Goal: Transaction & Acquisition: Book appointment/travel/reservation

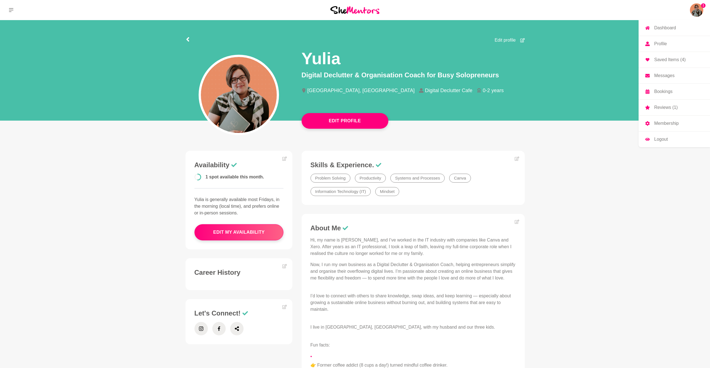
click at [696, 13] on img at bounding box center [696, 9] width 13 height 13
click at [660, 126] on link "Membership" at bounding box center [674, 124] width 71 height 16
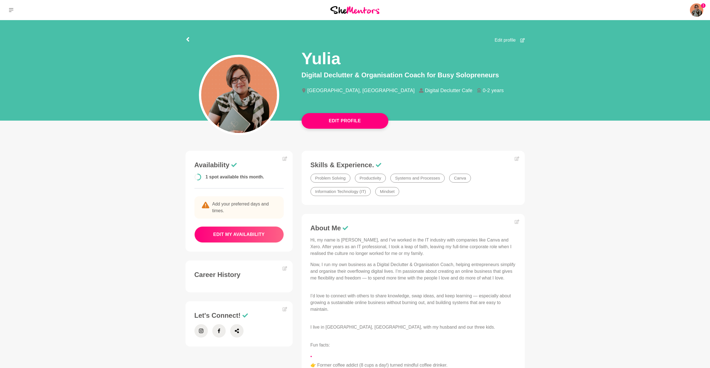
click at [239, 233] on button "edit my availability" at bounding box center [239, 234] width 89 height 16
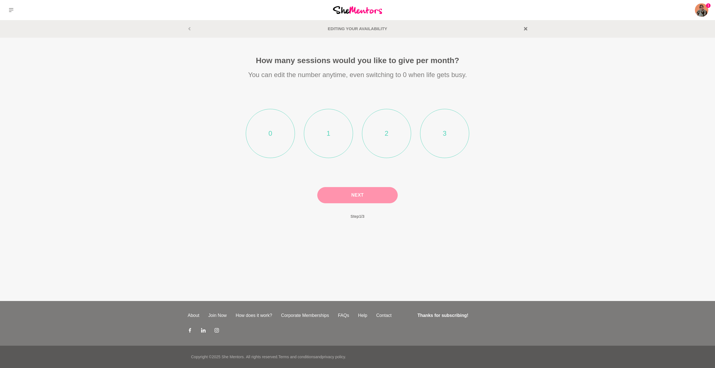
click at [375, 125] on li "2" at bounding box center [386, 133] width 49 height 49
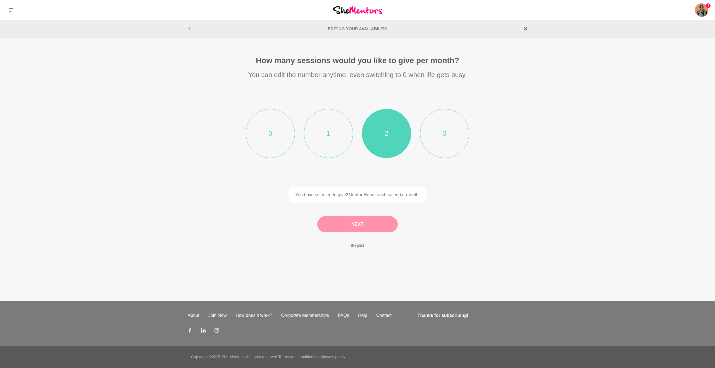
click at [361, 228] on button "Next" at bounding box center [357, 224] width 80 height 16
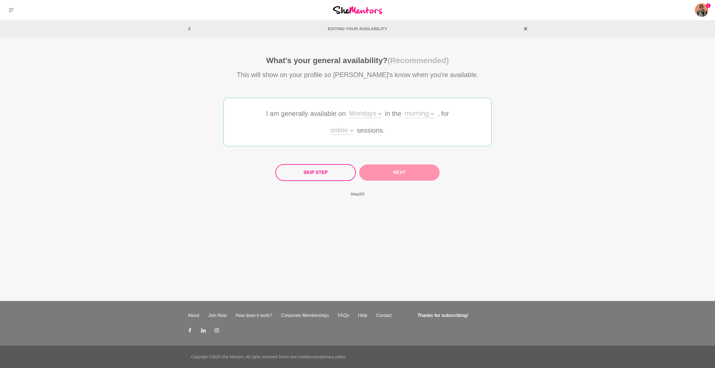
click at [357, 114] on div "Mondays" at bounding box center [365, 114] width 32 height 8
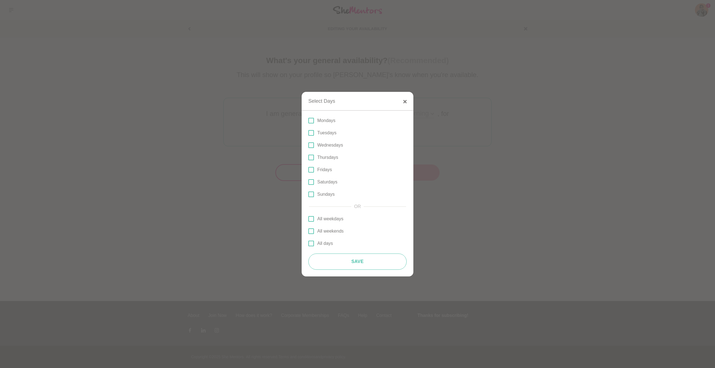
click at [310, 170] on span at bounding box center [311, 170] width 6 height 6
click at [308, 170] on input "Fridays" at bounding box center [308, 170] width 0 height 0
click at [310, 182] on span at bounding box center [311, 182] width 6 height 6
click at [308, 182] on input "Saturdays" at bounding box center [308, 182] width 0 height 0
click at [310, 146] on span at bounding box center [311, 145] width 6 height 6
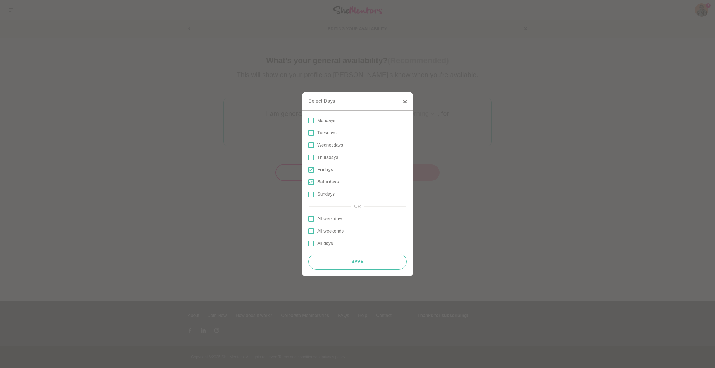
click at [308, 145] on input "Wednesdays" at bounding box center [308, 145] width 0 height 0
click at [348, 260] on button "Save" at bounding box center [357, 261] width 98 height 16
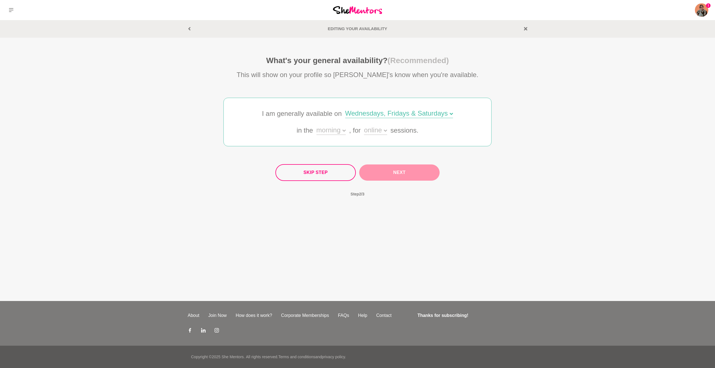
click at [327, 130] on div "morning" at bounding box center [330, 131] width 29 height 8
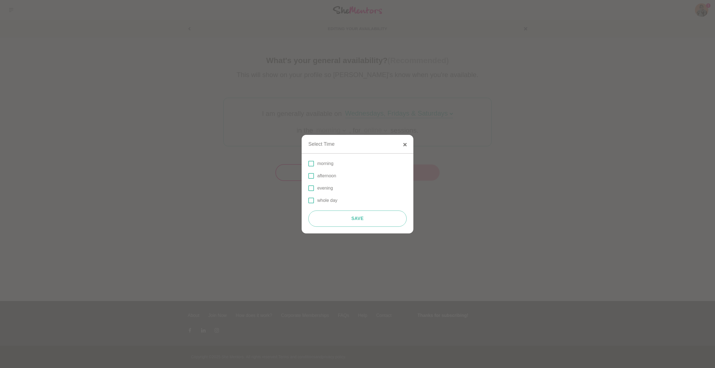
click at [322, 164] on p "morning" at bounding box center [325, 163] width 16 height 7
click at [308, 164] on input "morning" at bounding box center [308, 164] width 0 height 0
click at [349, 219] on button "Save" at bounding box center [357, 218] width 98 height 16
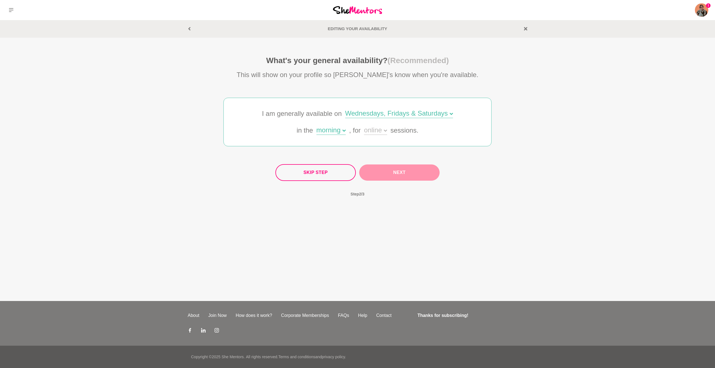
click at [375, 128] on div "online" at bounding box center [375, 131] width 23 height 8
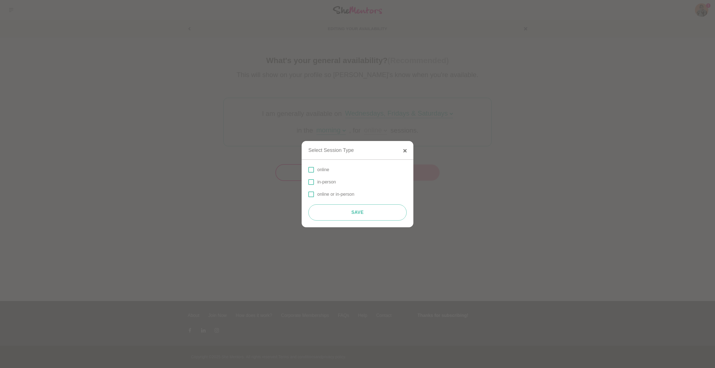
click at [320, 168] on p "online" at bounding box center [323, 169] width 12 height 7
click at [308, 170] on input "online" at bounding box center [308, 170] width 0 height 0
click at [311, 181] on span at bounding box center [311, 182] width 6 height 6
click at [308, 182] on input "in-person" at bounding box center [308, 182] width 0 height 0
click at [313, 170] on span at bounding box center [311, 170] width 6 height 6
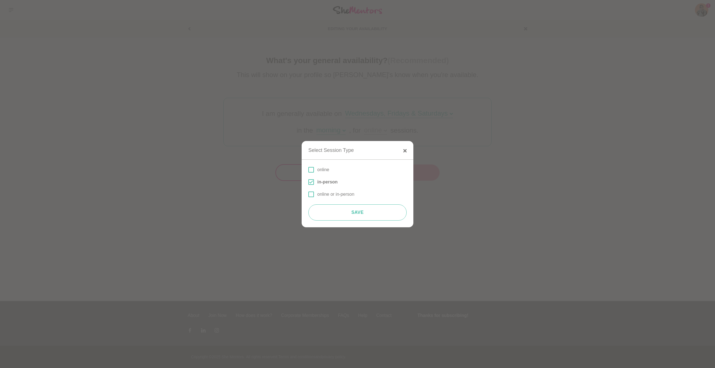
click at [308, 170] on input "online" at bounding box center [308, 170] width 0 height 0
click at [349, 216] on button "Save" at bounding box center [357, 212] width 98 height 16
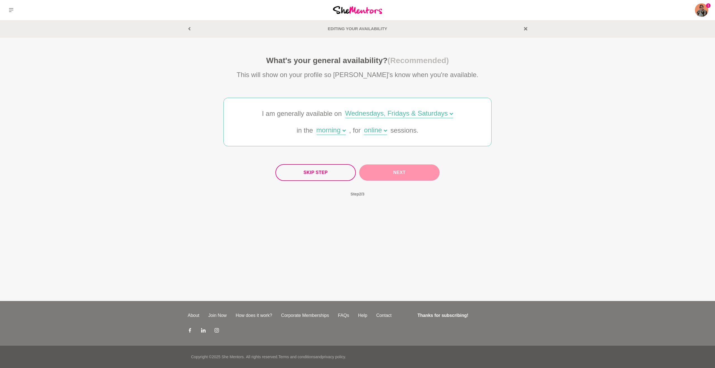
click at [397, 172] on button "Next" at bounding box center [399, 172] width 80 height 16
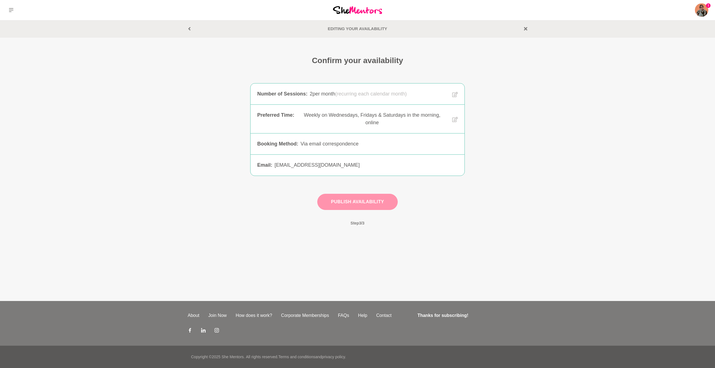
click at [384, 204] on button "Publish Availability" at bounding box center [357, 202] width 80 height 16
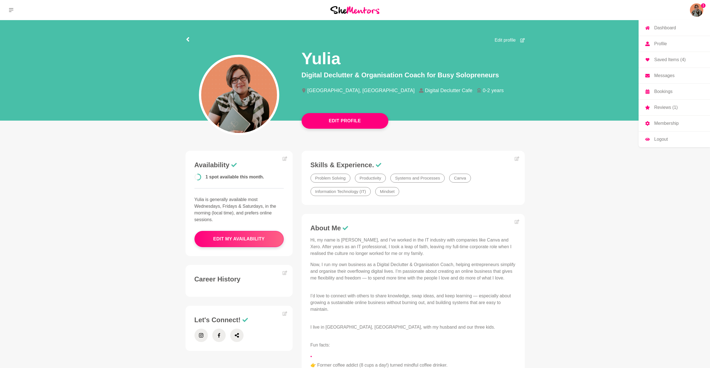
click at [695, 12] on img at bounding box center [696, 9] width 13 height 13
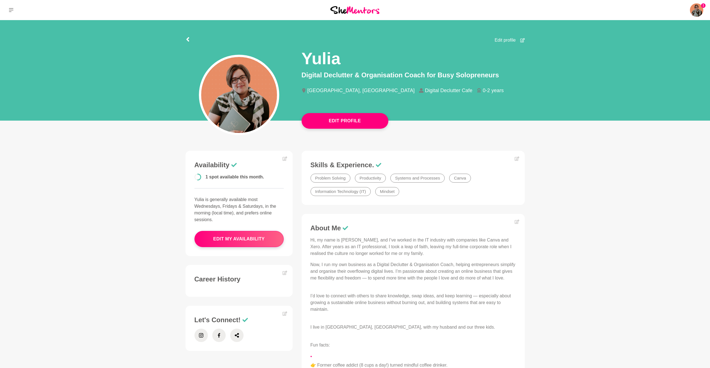
click at [340, 12] on img at bounding box center [354, 10] width 49 height 8
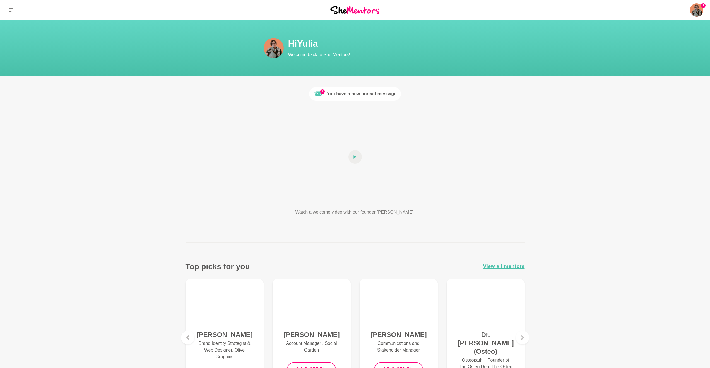
click at [372, 92] on div "You have a new unread message" at bounding box center [362, 93] width 70 height 7
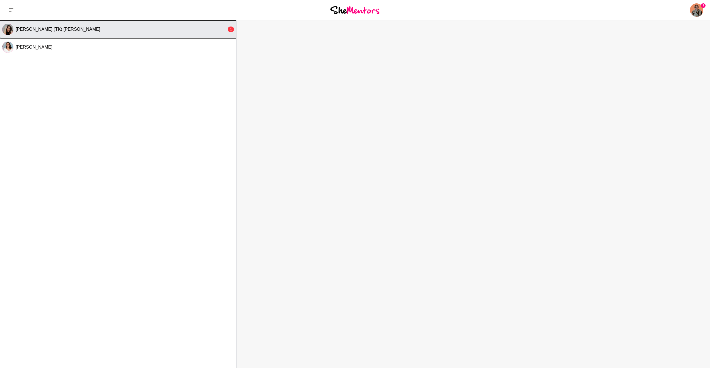
click at [90, 28] on div "Taliah-Kate (TK) Byron" at bounding box center [121, 30] width 211 height 6
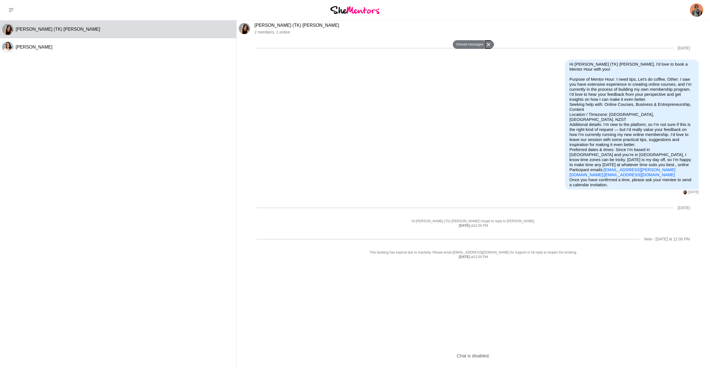
click at [486, 43] on button at bounding box center [489, 44] width 9 height 8
click at [7, 8] on button at bounding box center [11, 10] width 22 height 20
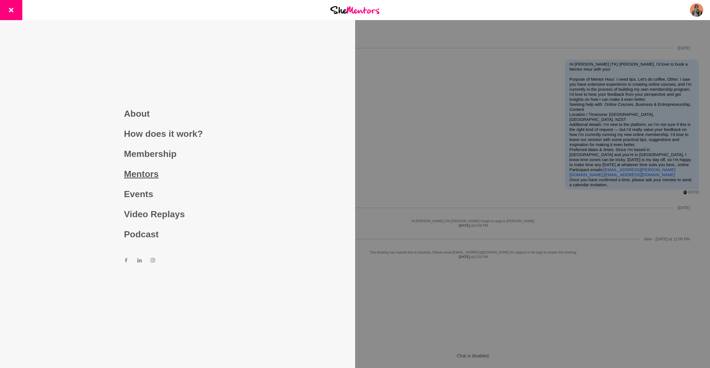
click at [143, 170] on link "Mentors" at bounding box center [177, 174] width 107 height 20
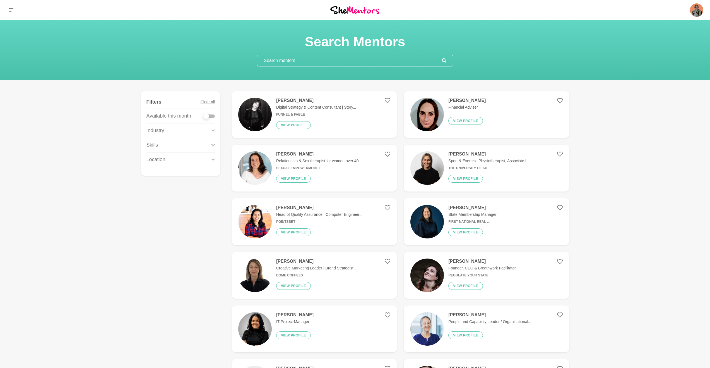
click at [275, 61] on input "text" at bounding box center [349, 60] width 185 height 11
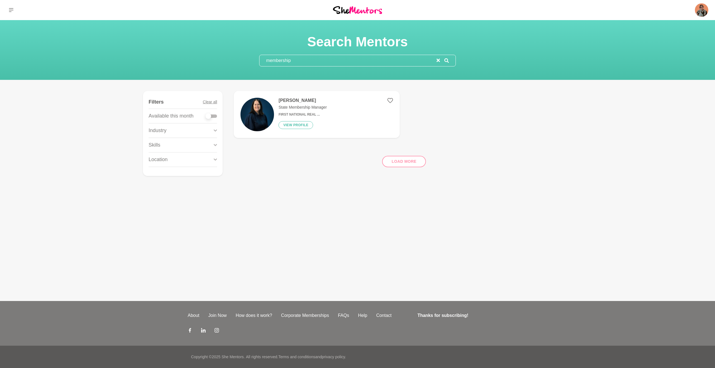
type input "membership"
click at [308, 108] on p "State Membership Manager" at bounding box center [302, 107] width 48 height 6
click at [298, 60] on input "membership" at bounding box center [347, 60] width 177 height 11
click at [437, 60] on icon "reset" at bounding box center [437, 60] width 3 height 3
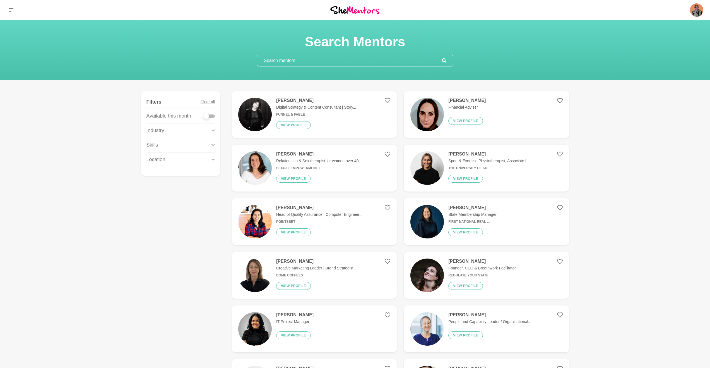
click at [275, 61] on input "text" at bounding box center [349, 60] width 185 height 11
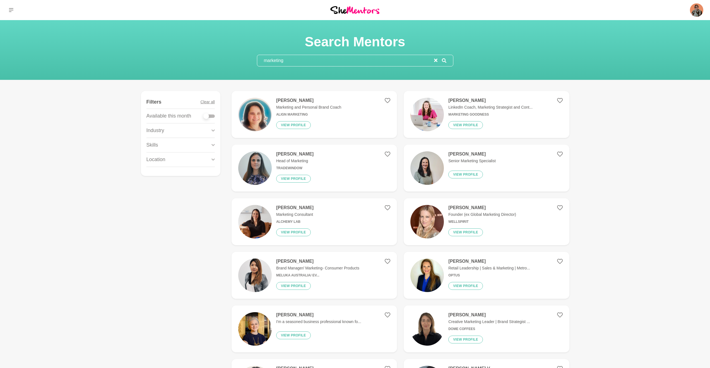
click at [332, 62] on input "marketing" at bounding box center [345, 60] width 177 height 11
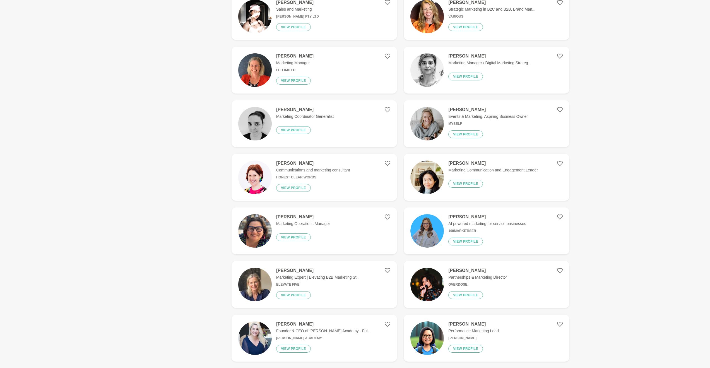
scroll to position [424, 0]
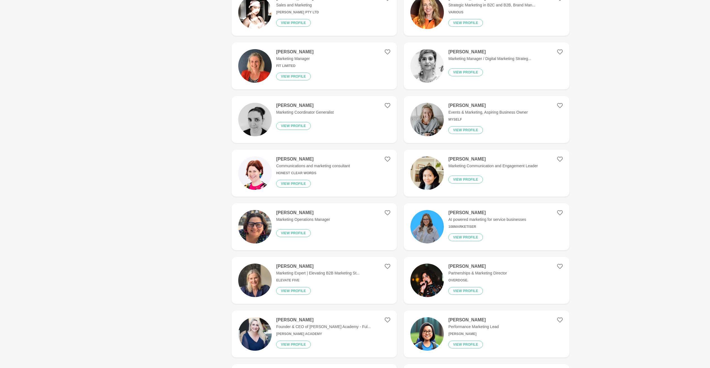
type input "marketing brainstorm"
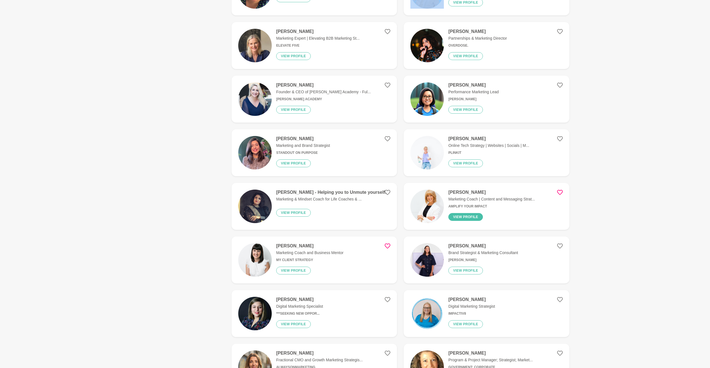
scroll to position [659, 0]
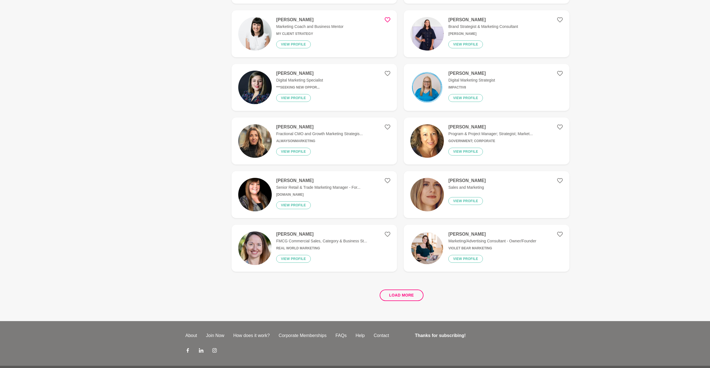
scroll to position [905, 0]
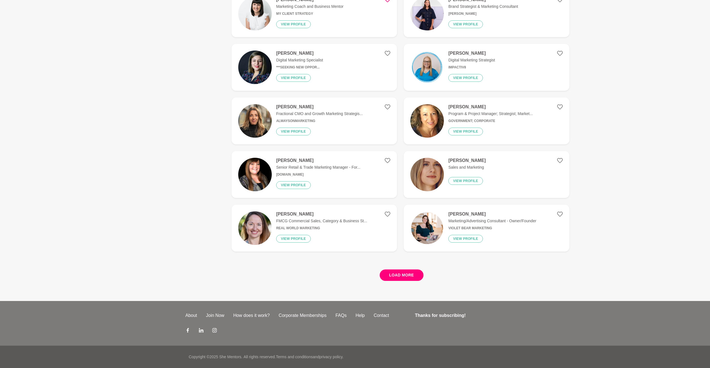
click at [404, 274] on button "Load more" at bounding box center [402, 274] width 44 height 11
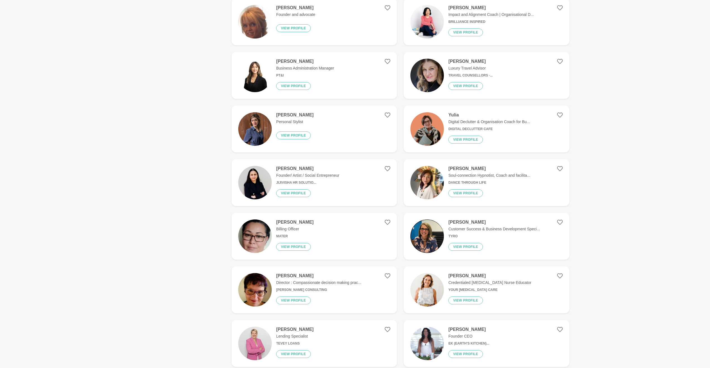
scroll to position [522, 0]
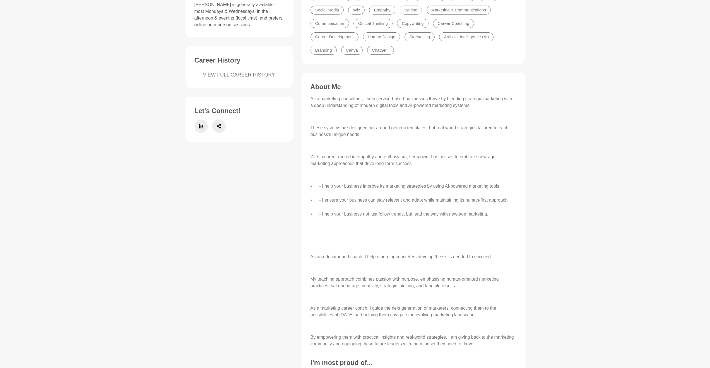
scroll to position [209, 0]
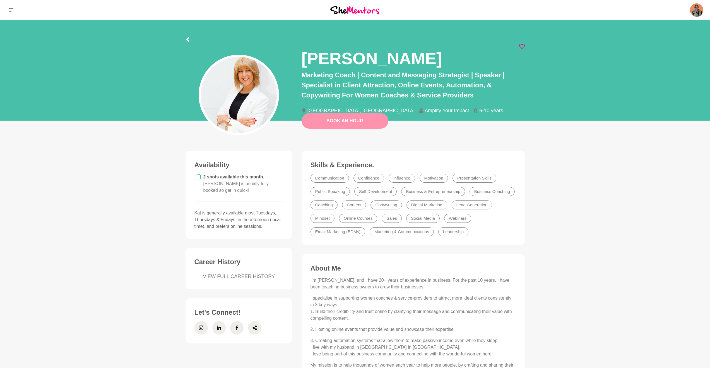
click at [315, 123] on link "Book An Hour" at bounding box center [345, 121] width 87 height 16
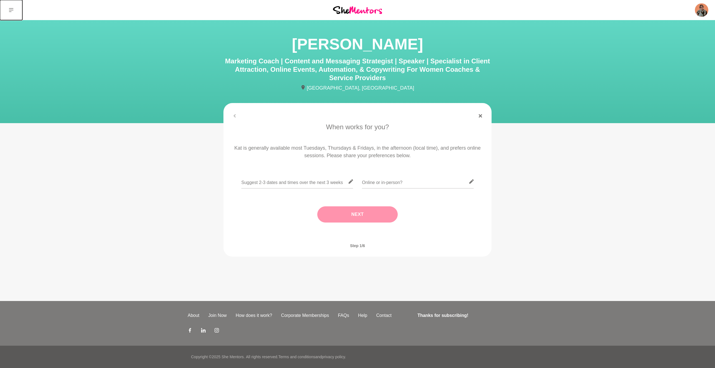
click at [13, 8] on button at bounding box center [11, 10] width 22 height 20
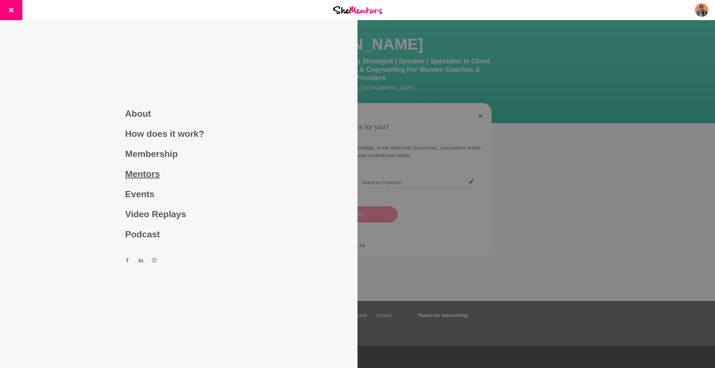
click at [152, 178] on link "Mentors" at bounding box center [178, 174] width 107 height 20
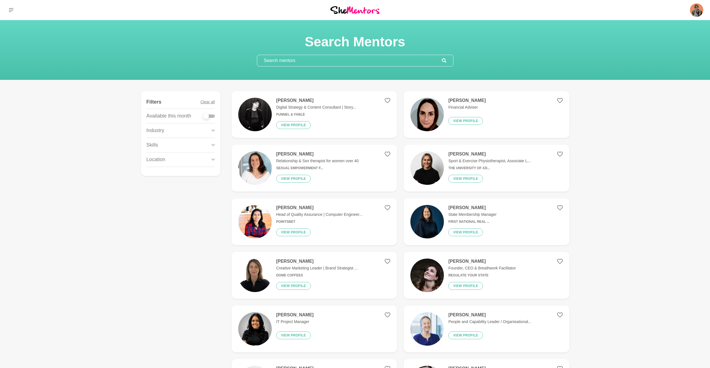
click at [212, 113] on label at bounding box center [209, 115] width 11 height 6
checkbox input "true"
click at [184, 129] on div "Industry" at bounding box center [181, 130] width 68 height 14
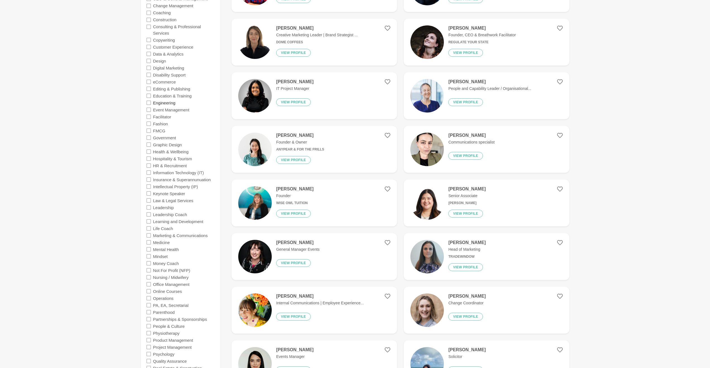
scroll to position [234, 0]
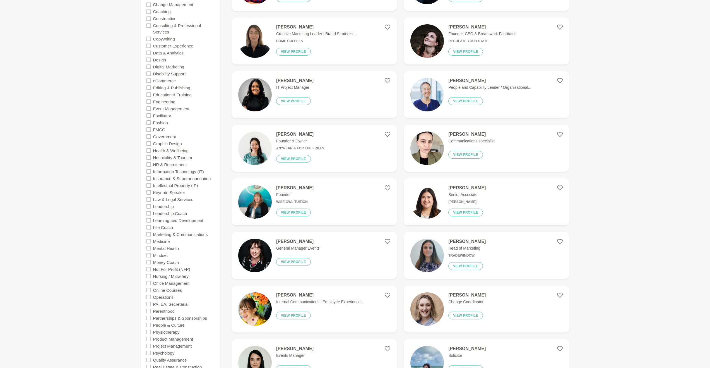
click at [149, 233] on icon at bounding box center [149, 234] width 4 height 4
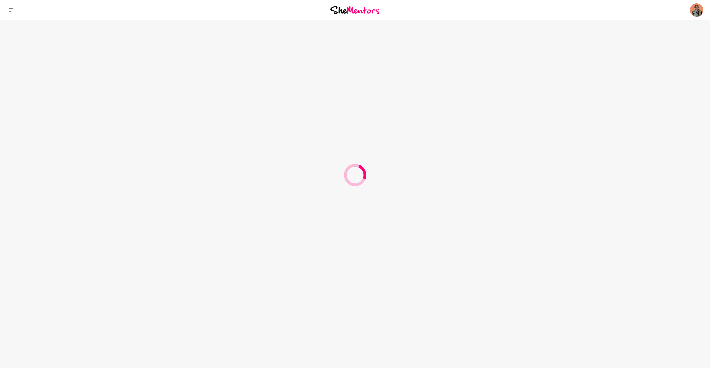
scroll to position [0, 0]
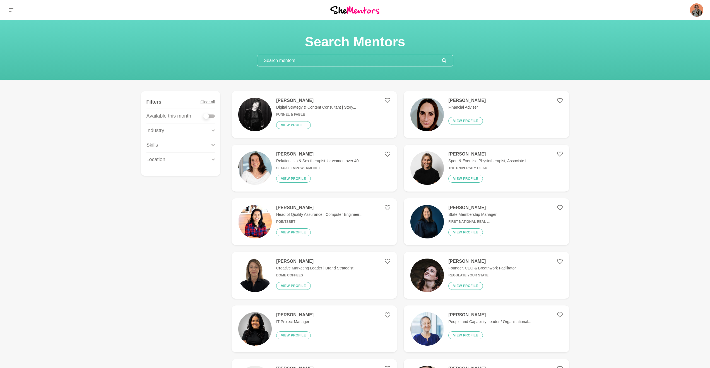
click at [187, 144] on div "Skills" at bounding box center [181, 145] width 68 height 14
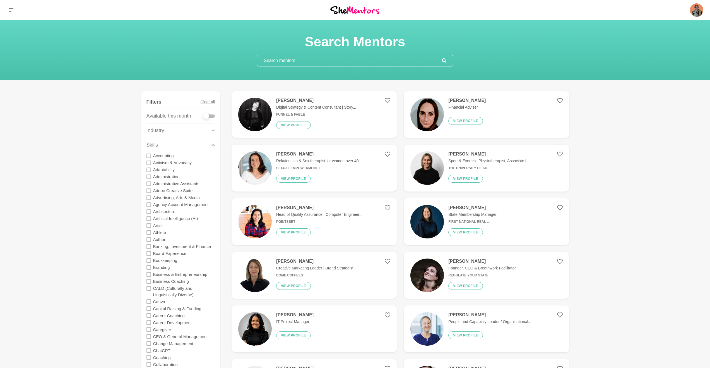
click at [187, 143] on div "Skills" at bounding box center [181, 145] width 68 height 14
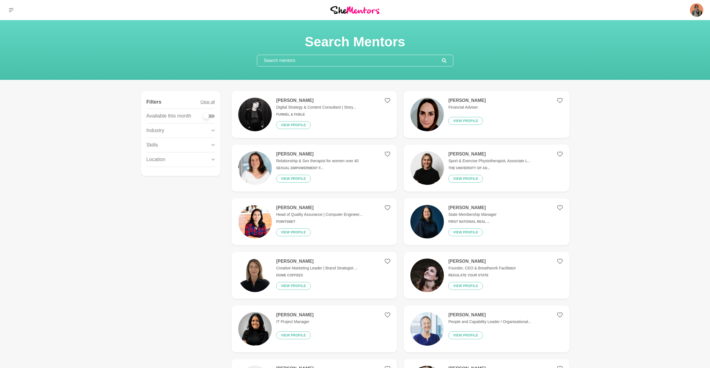
click at [148, 131] on p "Industry" at bounding box center [156, 131] width 18 height 8
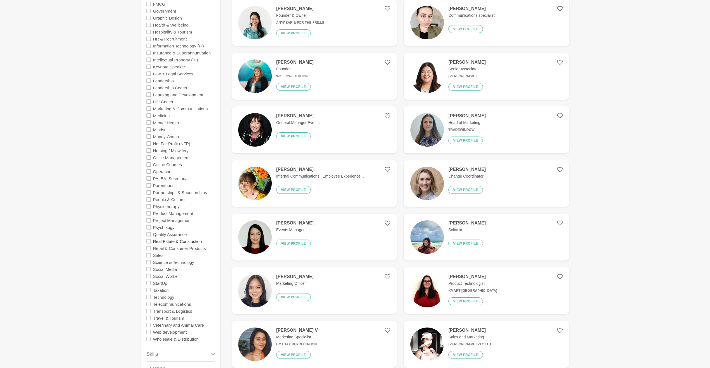
scroll to position [297, 0]
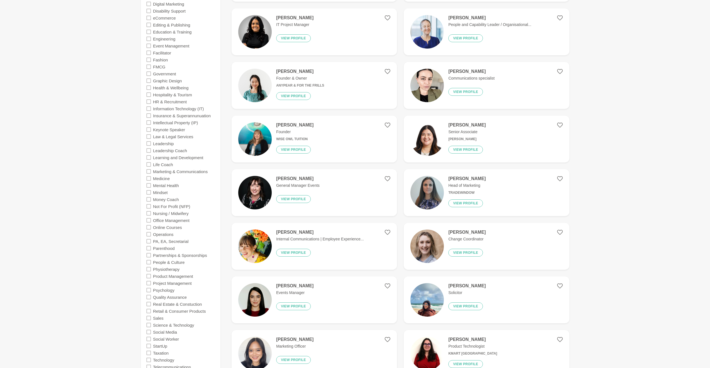
click at [148, 174] on div "Marketing & Communications" at bounding box center [181, 171] width 68 height 7
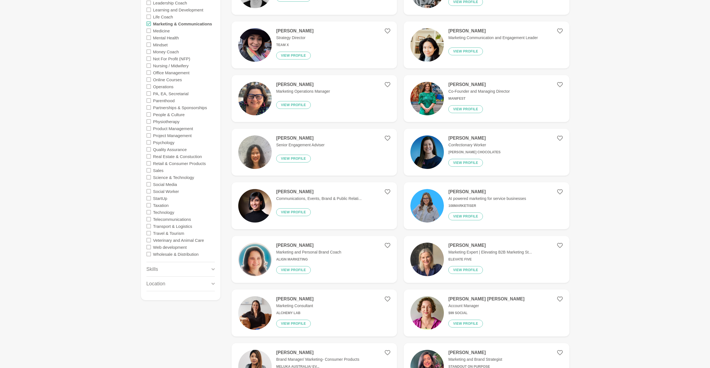
scroll to position [445, 0]
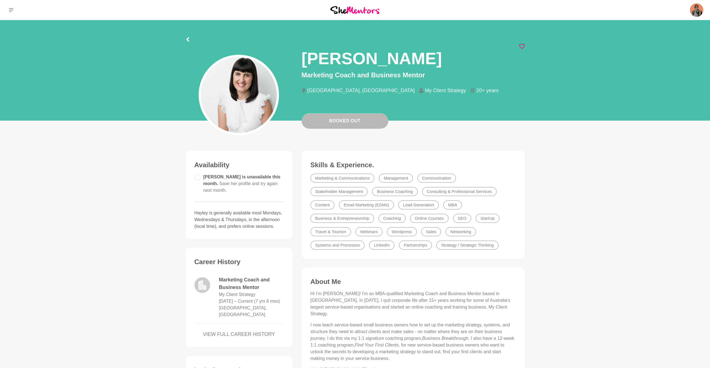
click at [522, 47] on icon at bounding box center [522, 47] width 6 height 6
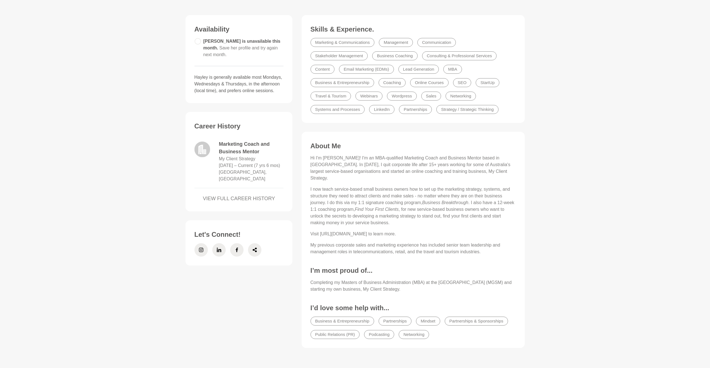
scroll to position [139, 0]
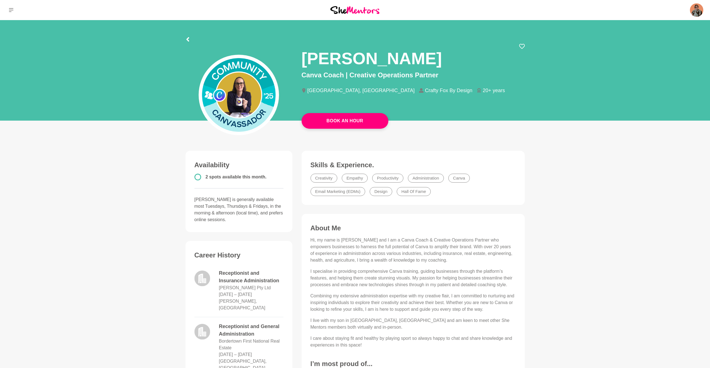
click at [525, 48] on div "[PERSON_NAME] Canva Coach | Creative Operations Partner [GEOGRAPHIC_DATA], [GEO…" at bounding box center [413, 73] width 232 height 59
click at [523, 47] on icon at bounding box center [522, 47] width 6 height 6
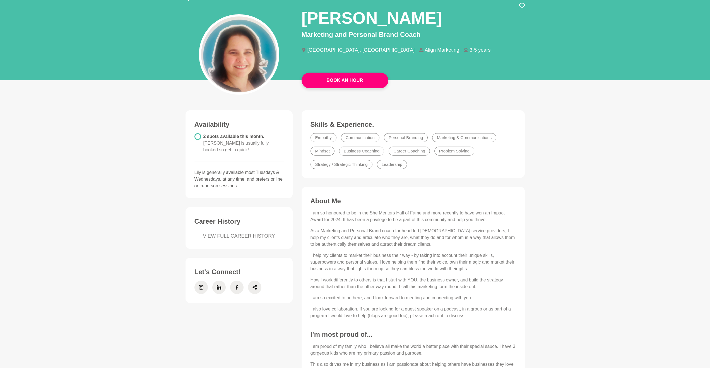
scroll to position [39, 0]
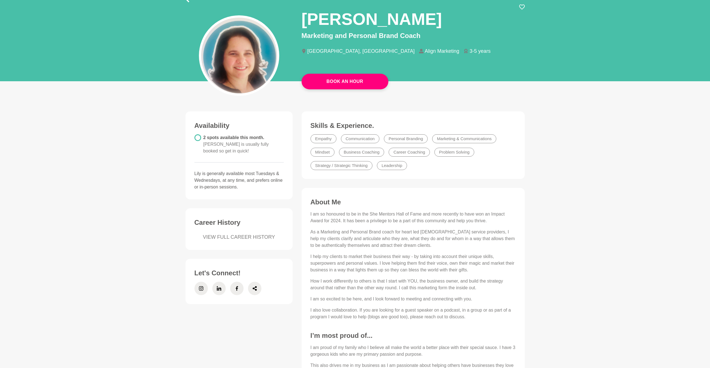
drag, startPoint x: 320, startPoint y: 215, endPoint x: 390, endPoint y: 215, distance: 70.9
click at [390, 215] on p "I am so honoured to be in the She Mentors Hall of Fame and more recently to hav…" at bounding box center [413, 217] width 205 height 13
drag, startPoint x: 387, startPoint y: 214, endPoint x: 436, endPoint y: 214, distance: 48.6
click at [436, 214] on p "I am so honoured to be in the She Mentors Hall of Fame and more recently to hav…" at bounding box center [413, 217] width 205 height 13
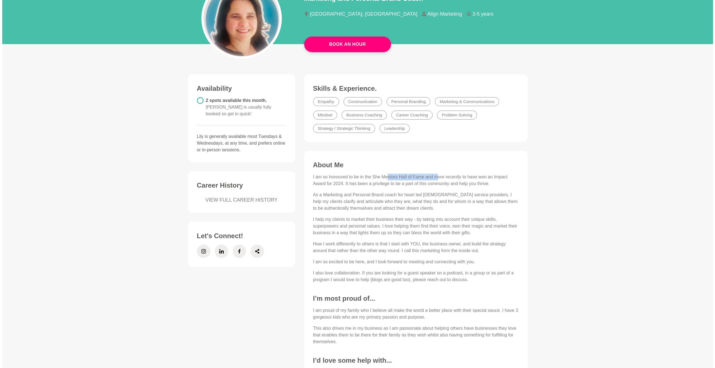
scroll to position [0, 0]
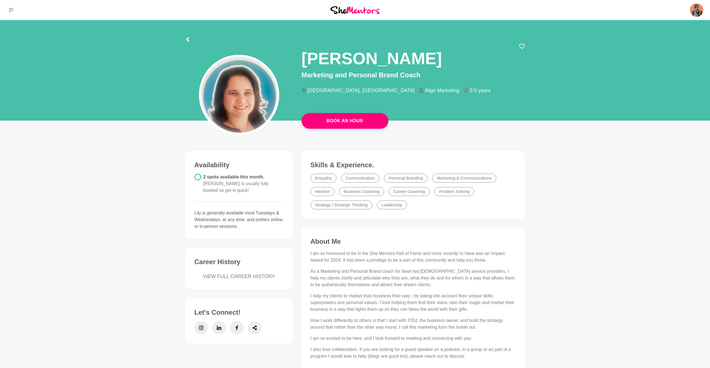
click at [353, 129] on main "Book An Hour Lily Rudolph Marketing and Personal Brand Coach Sydney, Australia …" at bounding box center [355, 262] width 710 height 485
click at [353, 124] on link "Book An Hour" at bounding box center [345, 121] width 87 height 16
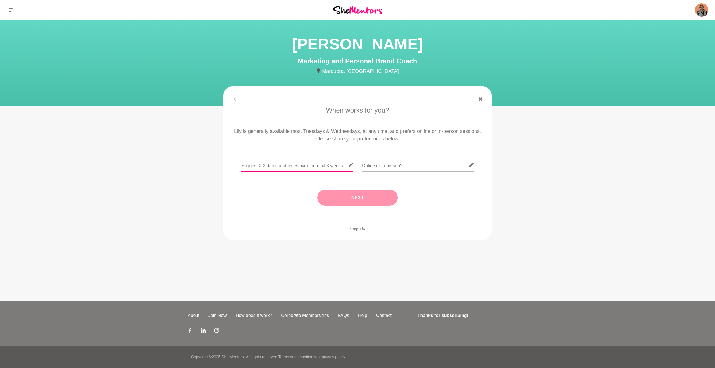
click at [246, 164] on input "text" at bounding box center [297, 165] width 112 height 14
drag, startPoint x: 268, startPoint y: 166, endPoint x: 345, endPoint y: 166, distance: 77.0
click at [345, 166] on input "Any Tuesday in the mornings works great for me" at bounding box center [297, 165] width 112 height 14
type input "Any Tuesday at 9 or 10 am AEST"
click at [472, 165] on icon at bounding box center [471, 164] width 4 height 4
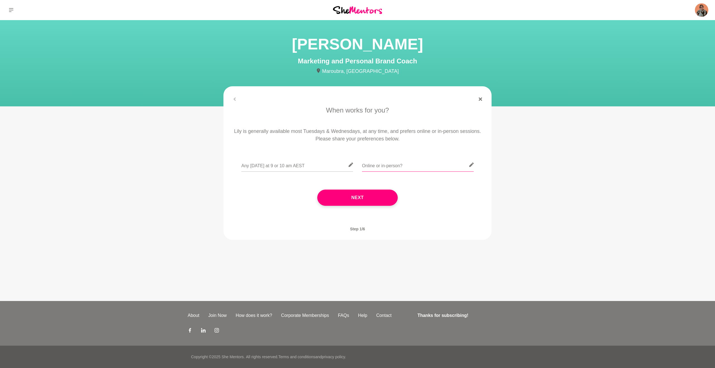
click at [429, 165] on input "text" at bounding box center [418, 165] width 112 height 14
type input "Online"
click at [274, 165] on input "Any Tuesday at 9 or 10 am AEST" at bounding box center [297, 165] width 112 height 14
type input "Any Tuesday at 9 am or 10 am AEST"
click at [351, 195] on button "Next" at bounding box center [357, 198] width 80 height 16
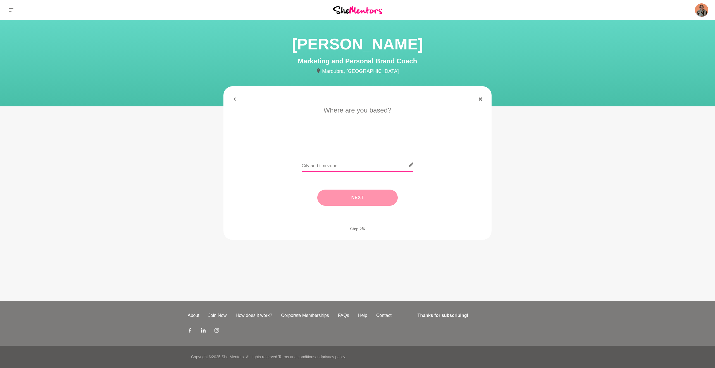
click at [350, 165] on input "text" at bounding box center [357, 165] width 112 height 14
type input "Wellington, NZST"
click at [353, 195] on button "Next" at bounding box center [357, 198] width 80 height 16
click at [371, 138] on li "I need tips" at bounding box center [379, 141] width 29 height 9
click at [309, 163] on input "text" at bounding box center [357, 165] width 112 height 14
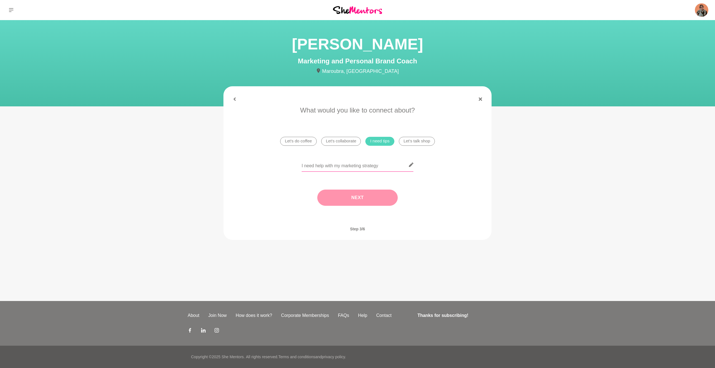
type input "I need help with my marketing strategy"
click at [353, 199] on button "Next" at bounding box center [357, 198] width 80 height 16
click at [374, 136] on li "Marketing & Communications" at bounding box center [385, 134] width 64 height 9
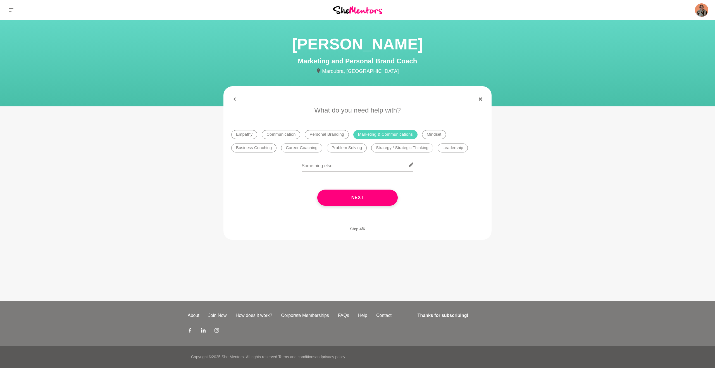
click at [319, 137] on li "Personal Branding" at bounding box center [327, 134] width 44 height 9
click at [409, 148] on li "Strategy / Strategic Thinking" at bounding box center [402, 147] width 62 height 9
click at [313, 168] on input "text" at bounding box center [357, 165] width 112 height 14
paste input "creating a strategy for promoting my online membership in a way that works for …"
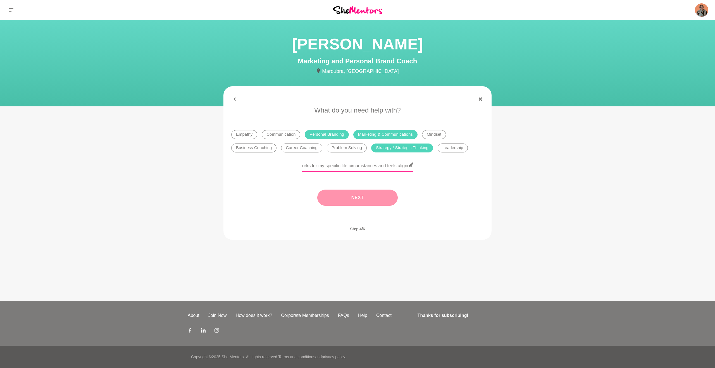
type input "I'd love some help creating a strategy for promoting my online membership in a …"
click at [365, 202] on button "Next" at bounding box center [357, 198] width 80 height 16
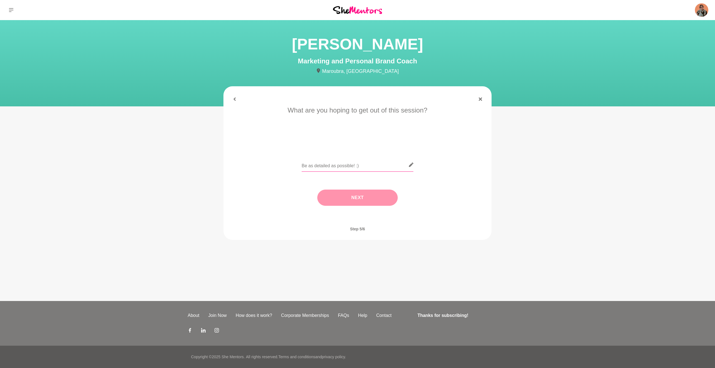
click at [335, 163] on input "text" at bounding box center [357, 165] width 112 height 14
paste input "I have a difficult relationship with social media, and I’d love to explore othe…"
click at [328, 166] on input "I have a difficult relationship with social media, and I’d love to explore othe…" at bounding box center [357, 165] width 112 height 14
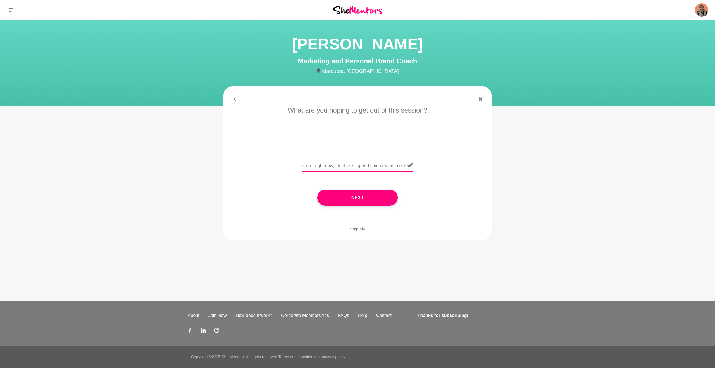
click at [343, 167] on input "I have a difficult relationship with social media, and I’d love to explore othe…" at bounding box center [357, 165] width 112 height 14
click at [377, 166] on input "I have a difficult relationship with social media, and I’d love to explore othe…" at bounding box center [357, 165] width 112 height 14
click at [363, 166] on input "I have a difficult relationship with social media, and I’d love to explore othe…" at bounding box center [357, 165] width 112 height 14
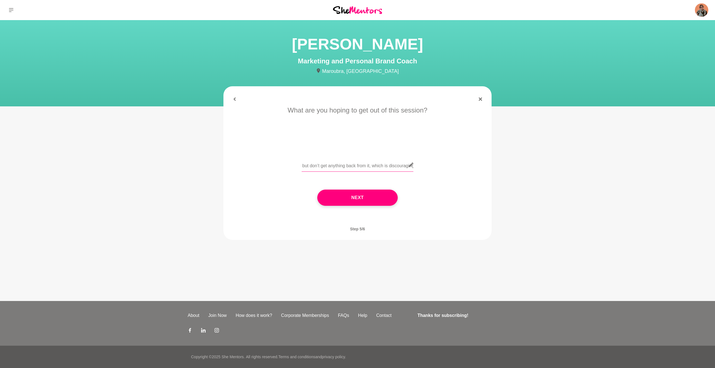
scroll to position [0, 817]
click at [386, 167] on input "I have a difficult relationship with social media, and I’d love to explore othe…" at bounding box center [357, 165] width 112 height 14
type input "I have a difficult relationship with social media, and I’d love to explore othe…"
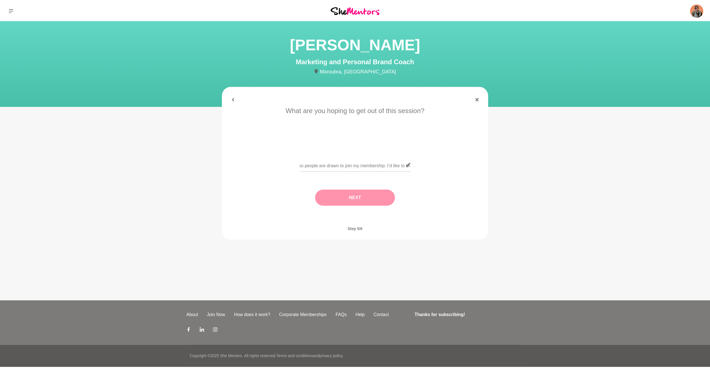
scroll to position [0, 0]
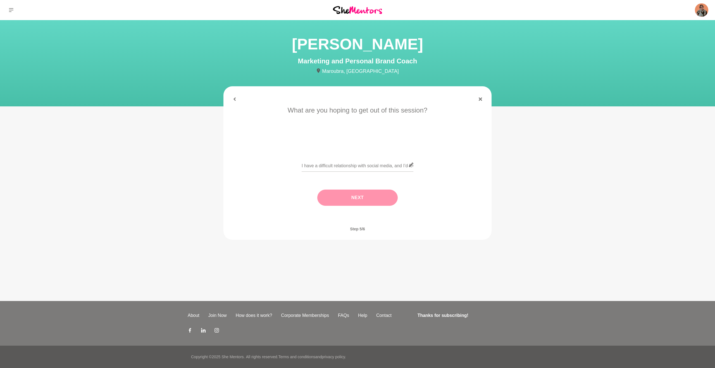
click at [359, 197] on button "Next" at bounding box center [357, 198] width 80 height 16
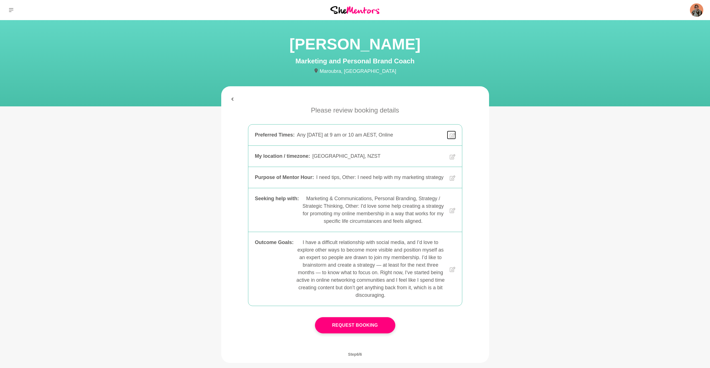
click at [452, 136] on icon at bounding box center [453, 135] width 6 height 6
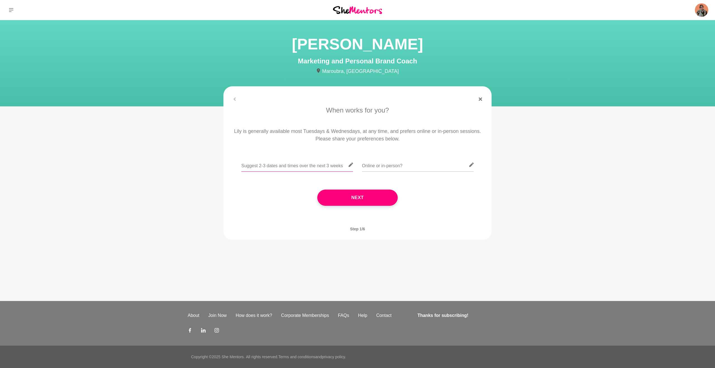
click at [315, 163] on input "text" at bounding box center [297, 165] width 112 height 14
click at [268, 166] on input "Any Tuesday, starting from 9am AEST" at bounding box center [297, 165] width 112 height 14
type input "Any Tuesday, any time starting from 9am AEST"
click at [392, 167] on input "text" at bounding box center [418, 165] width 112 height 14
type input "online"
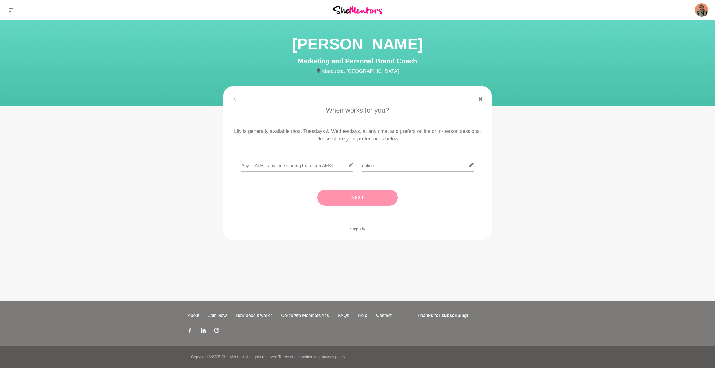
click at [364, 196] on button "Next" at bounding box center [357, 198] width 80 height 16
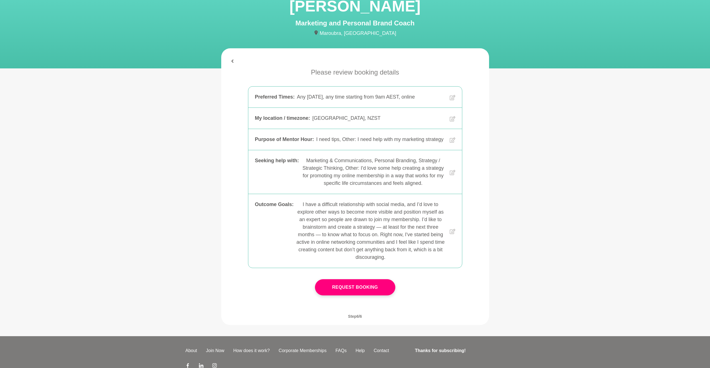
scroll to position [45, 0]
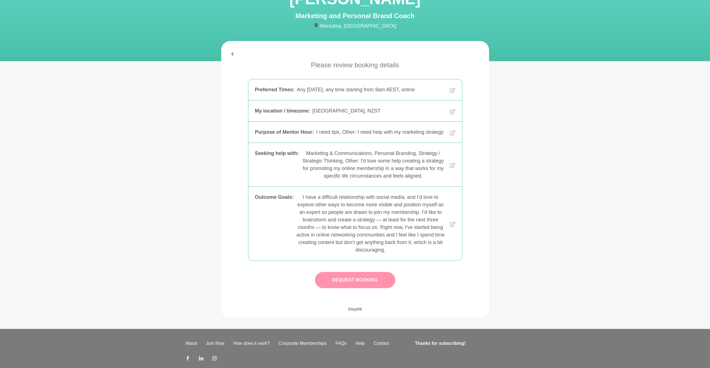
click at [363, 288] on button "Request Booking" at bounding box center [355, 280] width 80 height 16
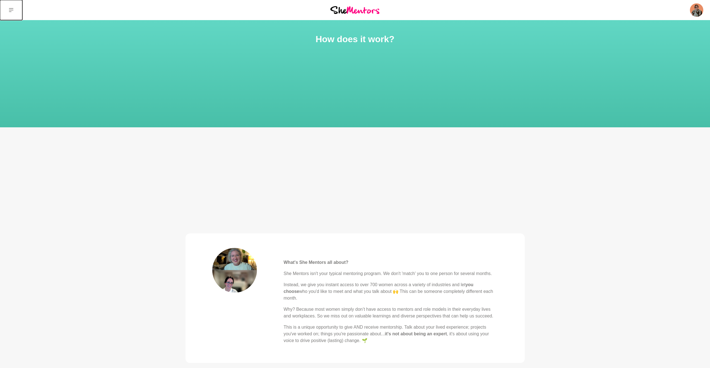
click at [7, 9] on button at bounding box center [11, 10] width 22 height 20
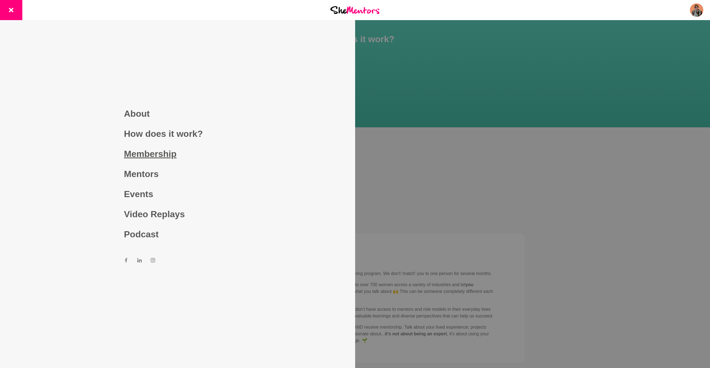
click at [141, 154] on link "Membership" at bounding box center [177, 154] width 107 height 20
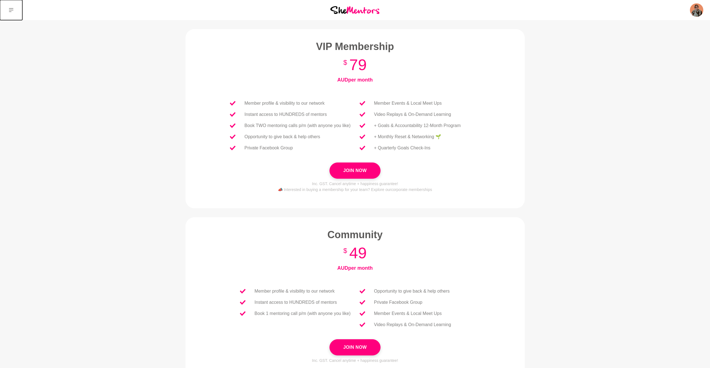
click at [14, 12] on button at bounding box center [11, 10] width 22 height 20
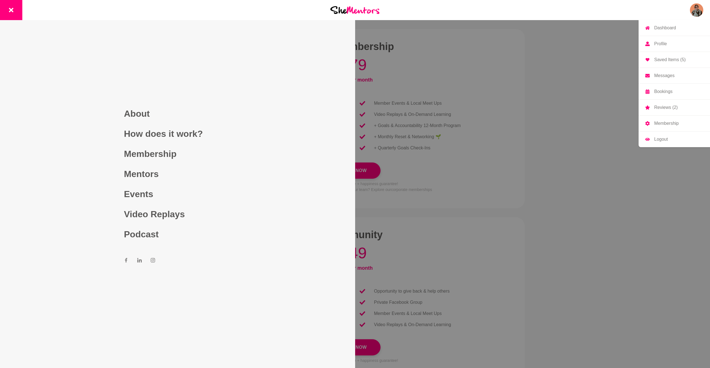
click at [661, 26] on p "Dashboard" at bounding box center [666, 28] width 22 height 4
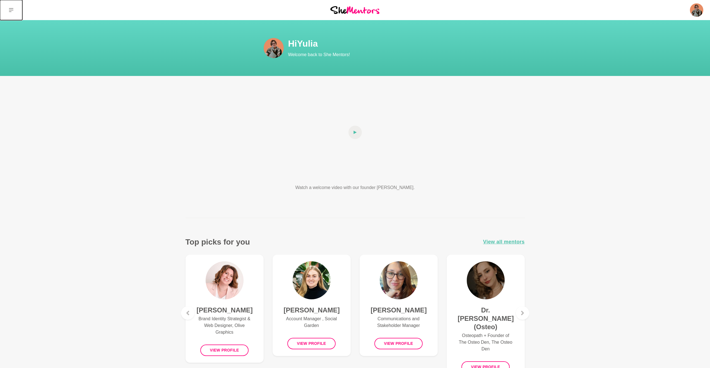
click at [9, 10] on icon at bounding box center [11, 10] width 4 height 4
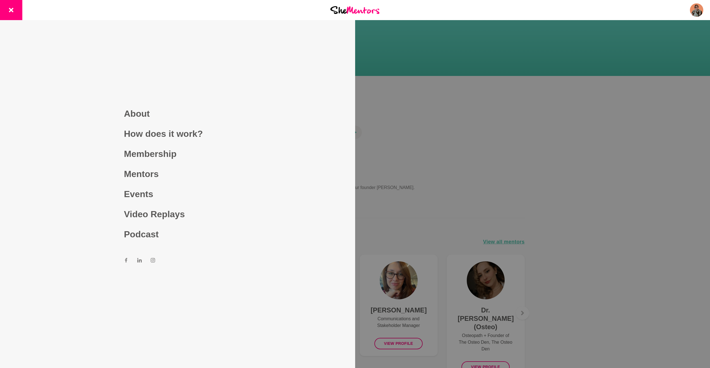
click at [584, 134] on div at bounding box center [355, 184] width 710 height 368
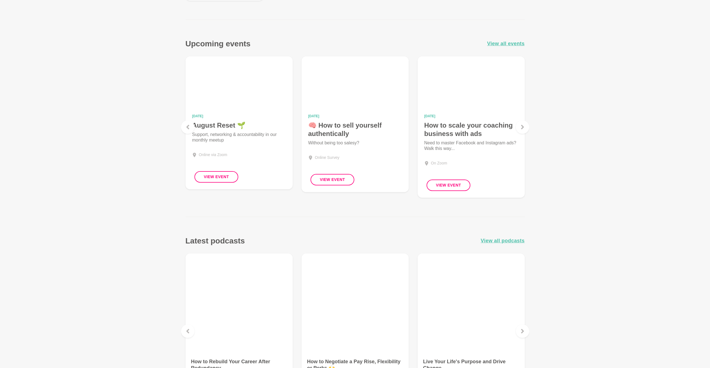
scroll to position [520, 0]
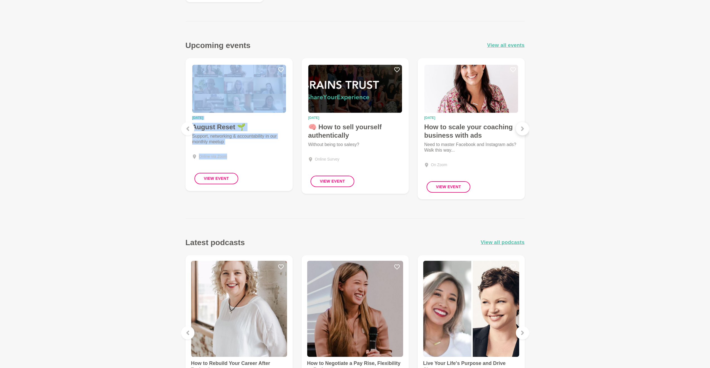
click at [521, 127] on icon at bounding box center [523, 128] width 4 height 4
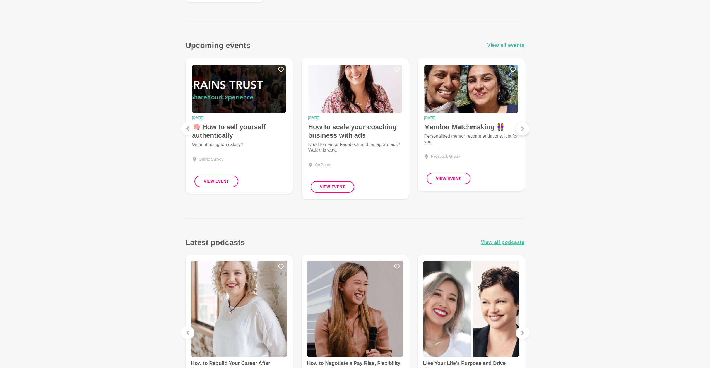
click at [521, 127] on icon at bounding box center [523, 128] width 4 height 4
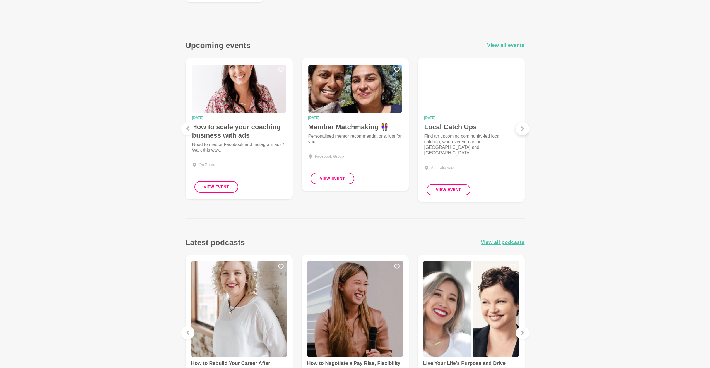
click at [521, 127] on icon at bounding box center [523, 128] width 4 height 4
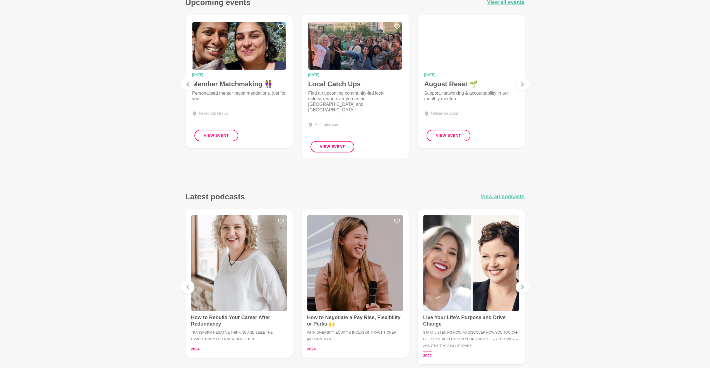
scroll to position [697, 0]
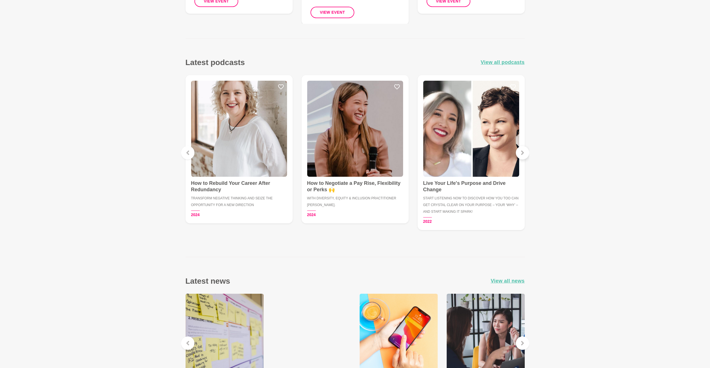
click at [521, 155] on div at bounding box center [522, 152] width 13 height 13
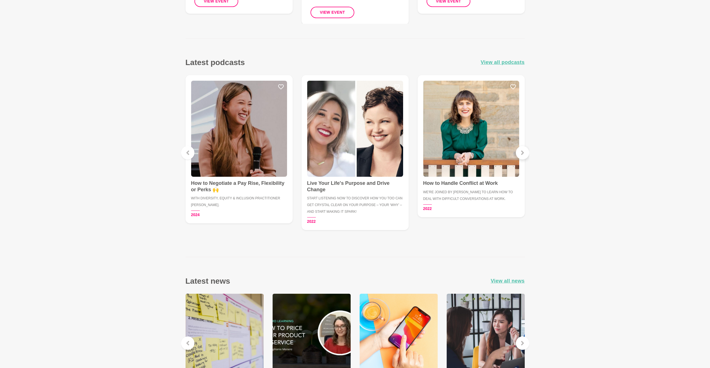
click at [521, 155] on div at bounding box center [522, 152] width 13 height 13
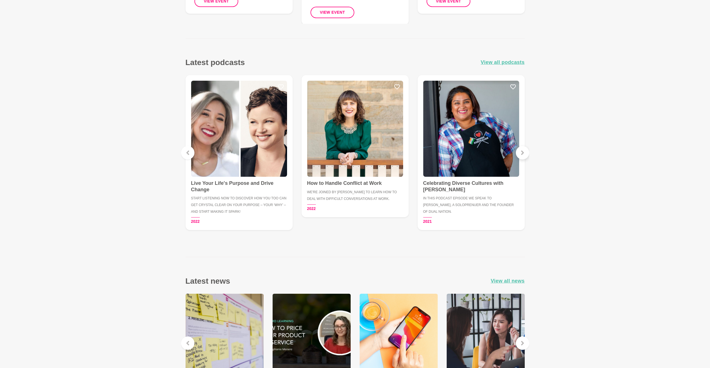
click at [521, 155] on div at bounding box center [522, 152] width 13 height 13
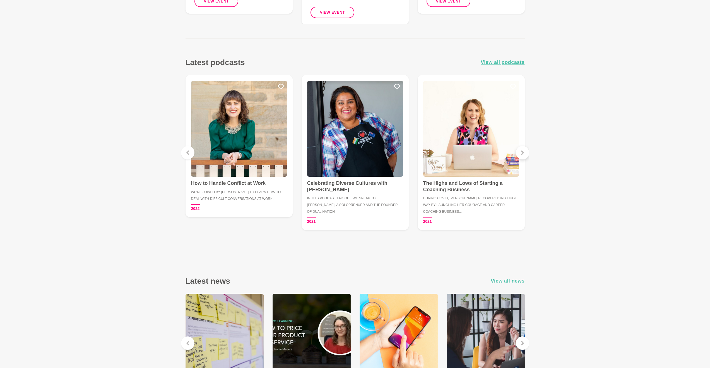
click at [521, 155] on div at bounding box center [522, 152] width 13 height 13
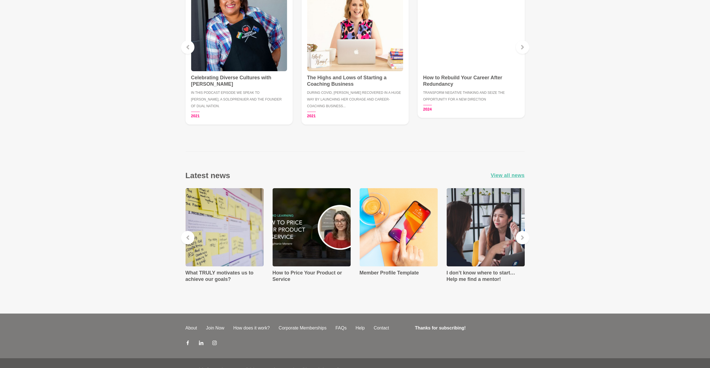
scroll to position [815, 0]
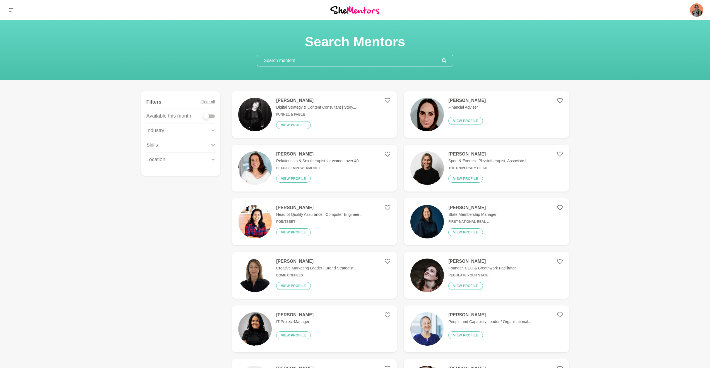
click at [158, 145] on div "Skills" at bounding box center [181, 145] width 68 height 14
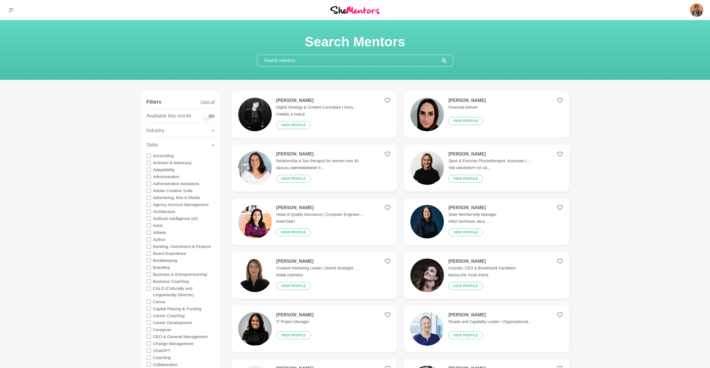
click at [150, 301] on icon at bounding box center [149, 301] width 4 height 4
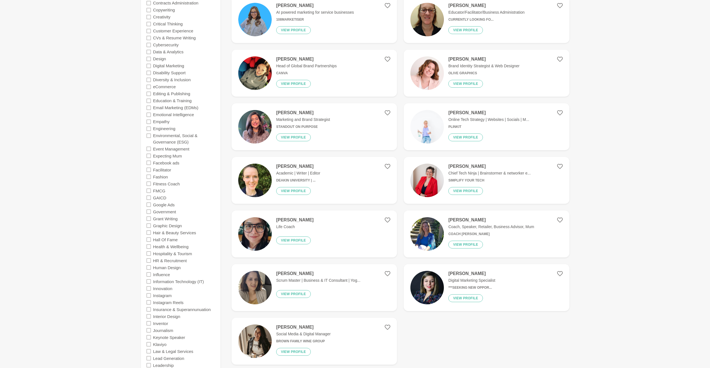
scroll to position [417, 0]
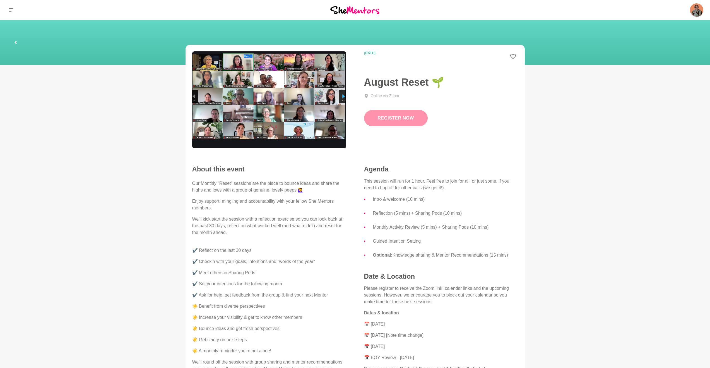
click at [387, 118] on link "Register Now" at bounding box center [396, 118] width 64 height 16
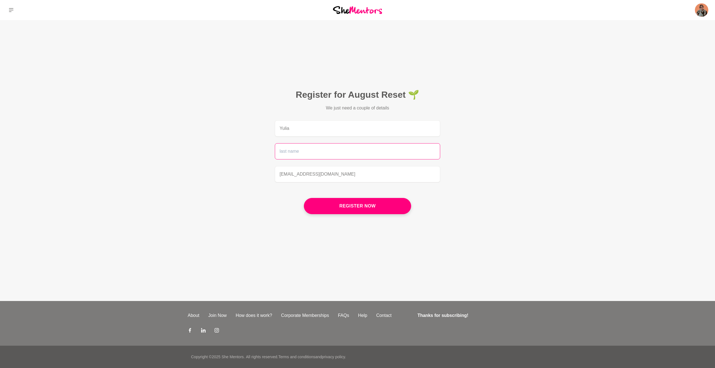
click at [363, 157] on input "text" at bounding box center [357, 151] width 165 height 16
click at [316, 152] on input "text" at bounding box center [357, 151] width 165 height 16
click at [280, 150] on input "text" at bounding box center [357, 151] width 165 height 16
click at [318, 130] on input "Yulia" at bounding box center [357, 128] width 165 height 16
type input "Yulia"
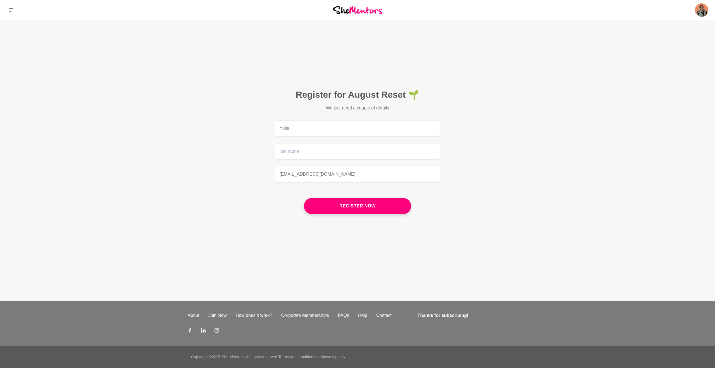
click at [291, 160] on figcaption "Register for August Reset 🌱 We just need a couple of details Yulia yulia@digita…" at bounding box center [357, 153] width 196 height 161
click at [289, 155] on input "text" at bounding box center [357, 151] width 165 height 16
click at [207, 160] on main "Register for August Reset 🌱 We just need a couple of details Yulia yulia@digita…" at bounding box center [357, 160] width 715 height 281
click at [364, 208] on button "Register now" at bounding box center [357, 206] width 107 height 16
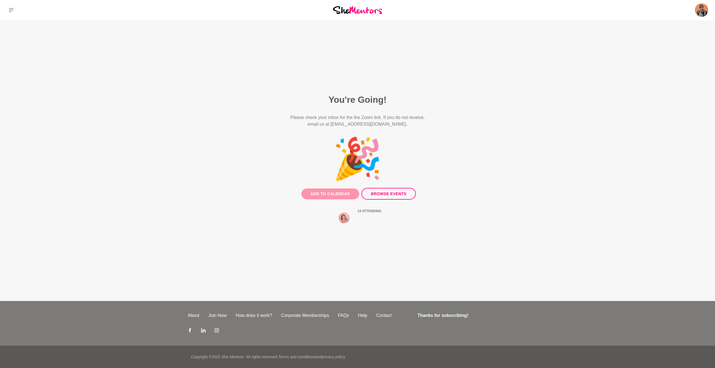
click at [342, 194] on button "Add to Calendar" at bounding box center [330, 193] width 58 height 11
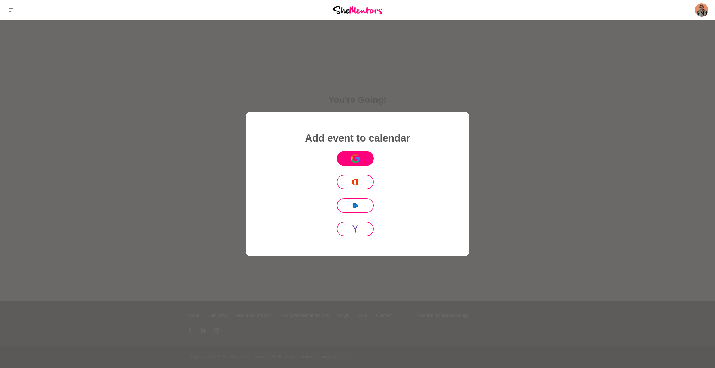
click at [347, 153] on button "Icon Mafia" at bounding box center [355, 158] width 37 height 15
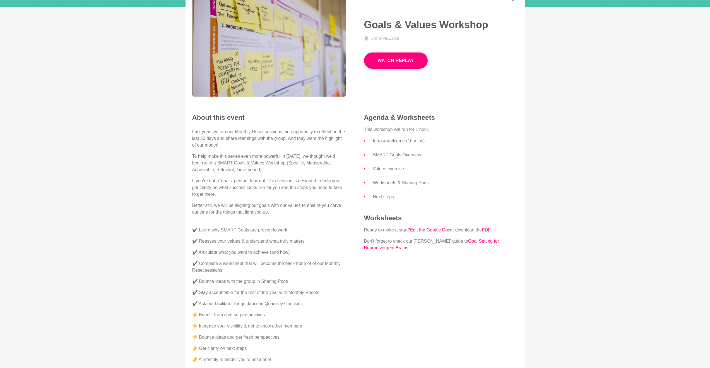
scroll to position [58, 0]
click at [394, 64] on button "Watch Replay" at bounding box center [396, 60] width 64 height 16
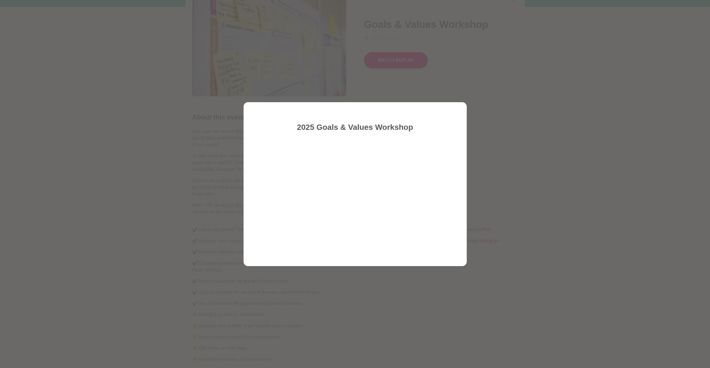
click at [526, 144] on div at bounding box center [355, 184] width 710 height 368
